Goal: Ask a question

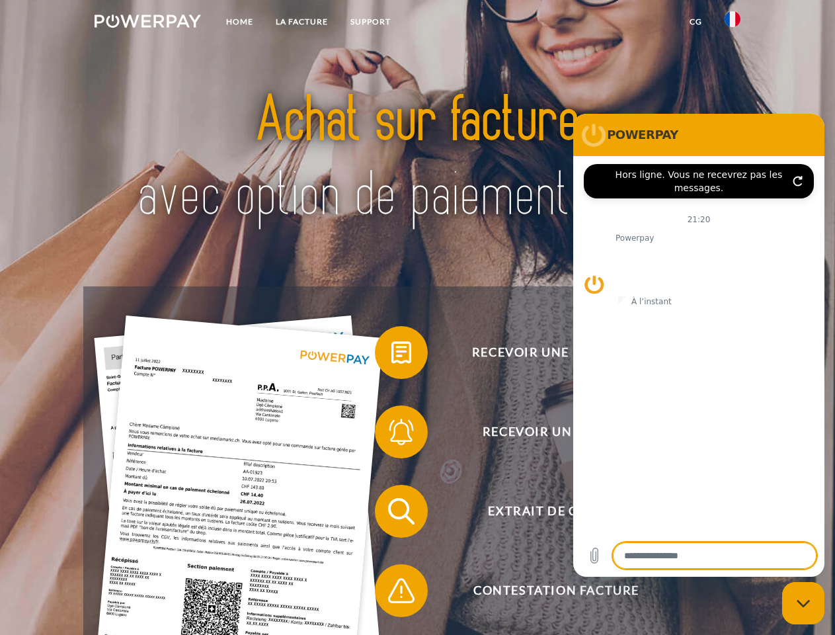
click at [147, 23] on img at bounding box center [148, 21] width 106 height 13
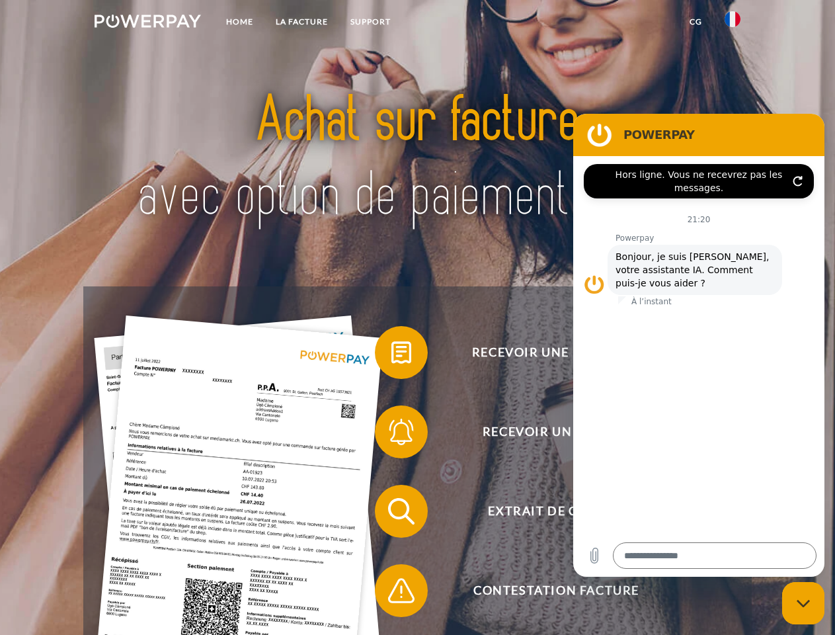
click at [733, 23] on img at bounding box center [733, 19] width 16 height 16
click at [696, 22] on link "CG" at bounding box center [696, 22] width 35 height 24
click at [392, 355] on span at bounding box center [382, 352] width 66 height 66
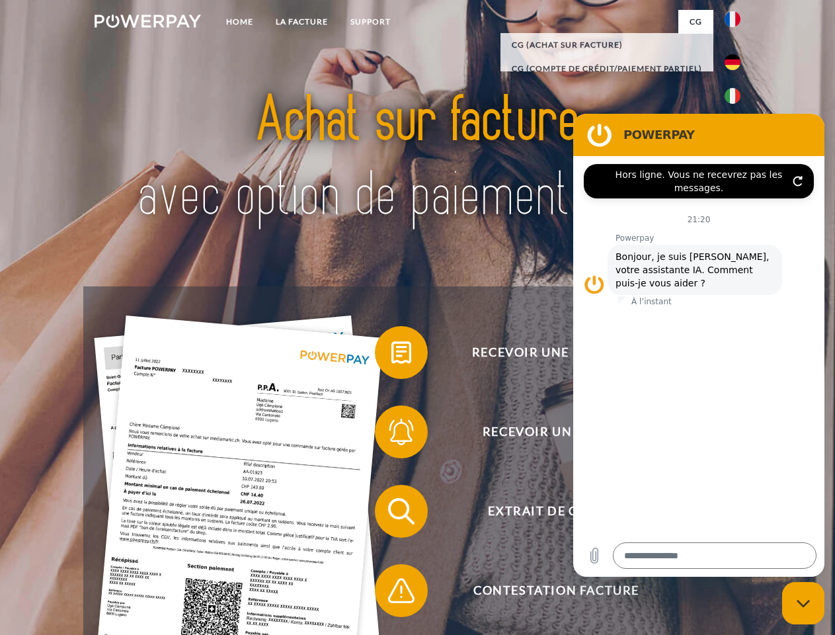
click at [392, 435] on span at bounding box center [382, 432] width 66 height 66
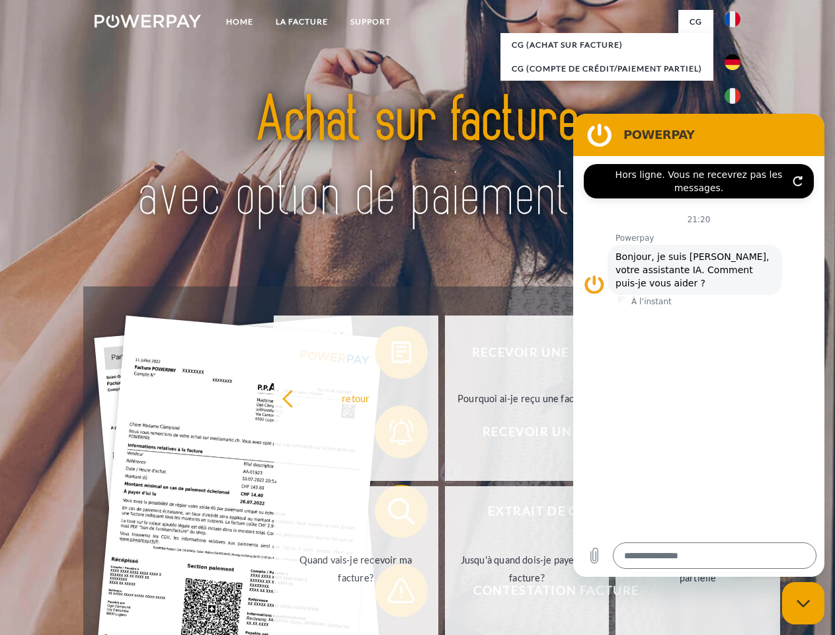
click at [445, 514] on link "Jusqu'à quand dois-je payer ma facture?" at bounding box center [527, 568] width 165 height 165
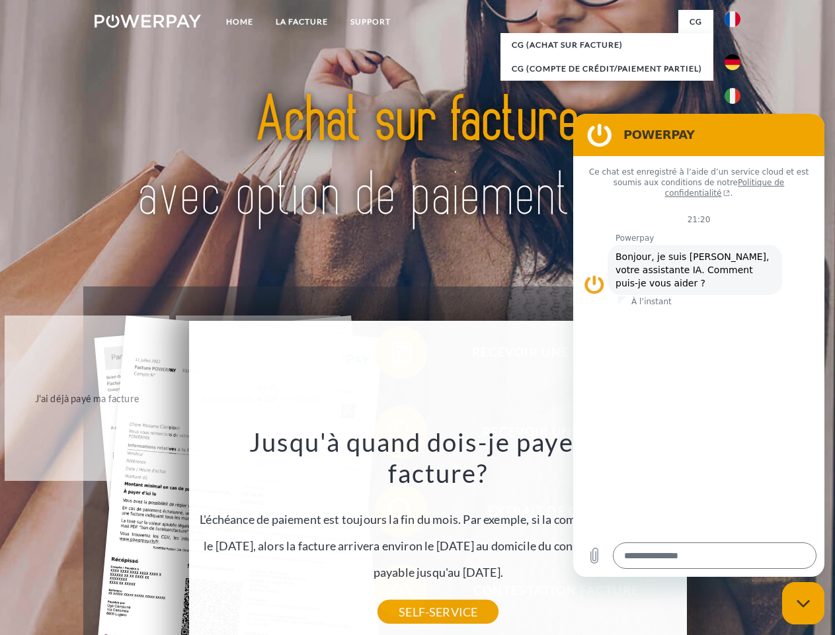
click at [804, 603] on icon "Fermer la fenêtre de messagerie" at bounding box center [804, 603] width 14 height 9
type textarea "*"
